Goal: Find specific page/section: Find specific page/section

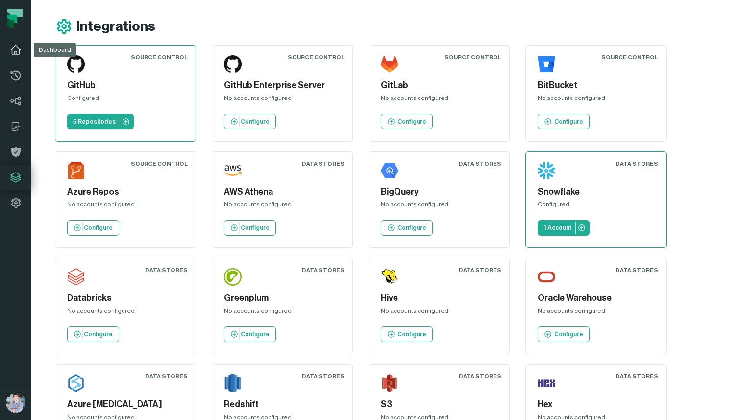
click at [16, 55] on icon at bounding box center [16, 50] width 12 height 12
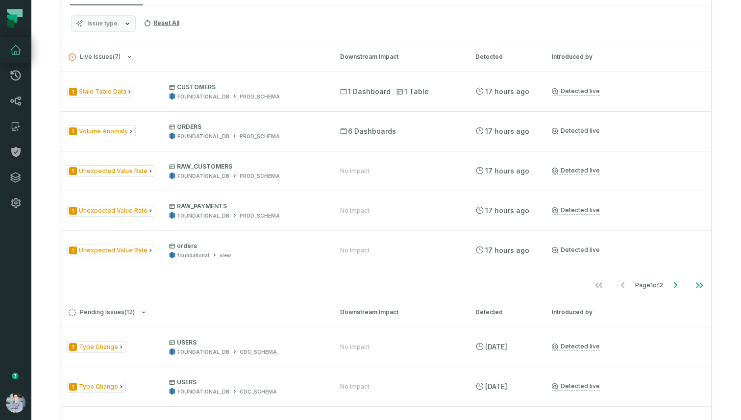
scroll to position [476, 0]
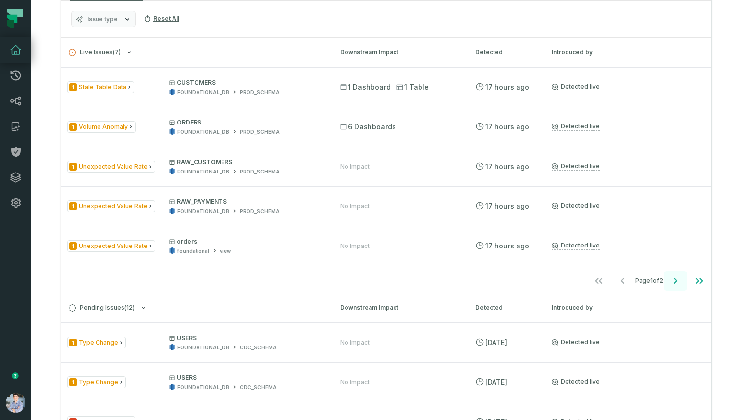
click at [678, 287] on icon "Go to next page" at bounding box center [676, 281] width 12 height 12
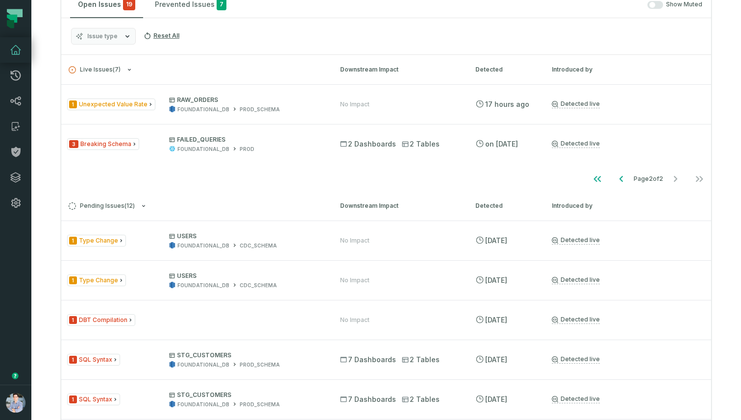
scroll to position [451, 0]
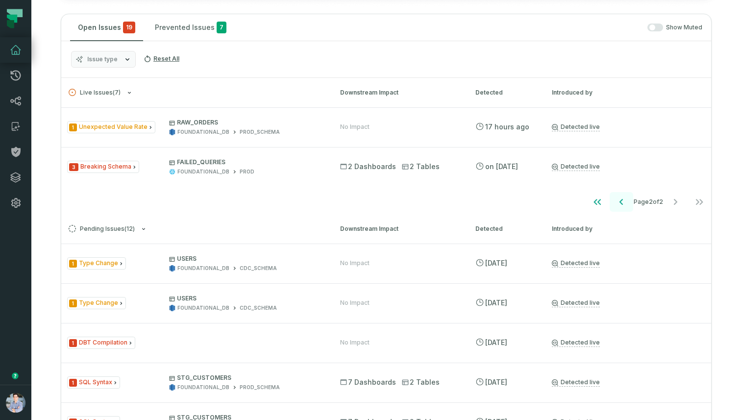
click at [620, 199] on icon "Go to previous page" at bounding box center [622, 202] width 12 height 12
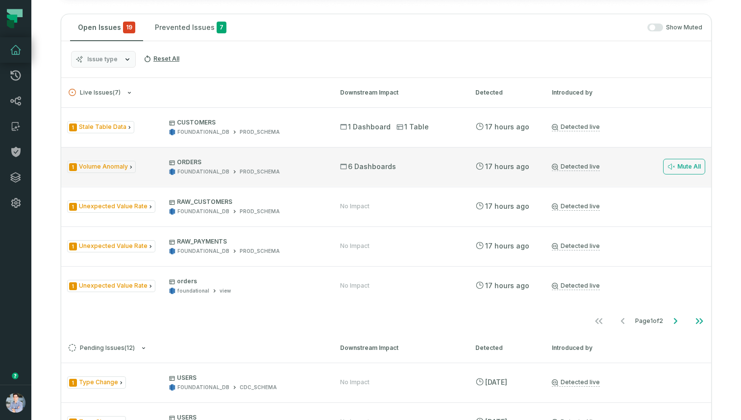
click at [326, 159] on div "1 Volume Anomaly ORDERS FOUNDATIONAL_DB PROD_SCHEMA 6 Dashboards [DATE] 6:41:34…" at bounding box center [386, 166] width 650 height 39
